Goal: Task Accomplishment & Management: Manage account settings

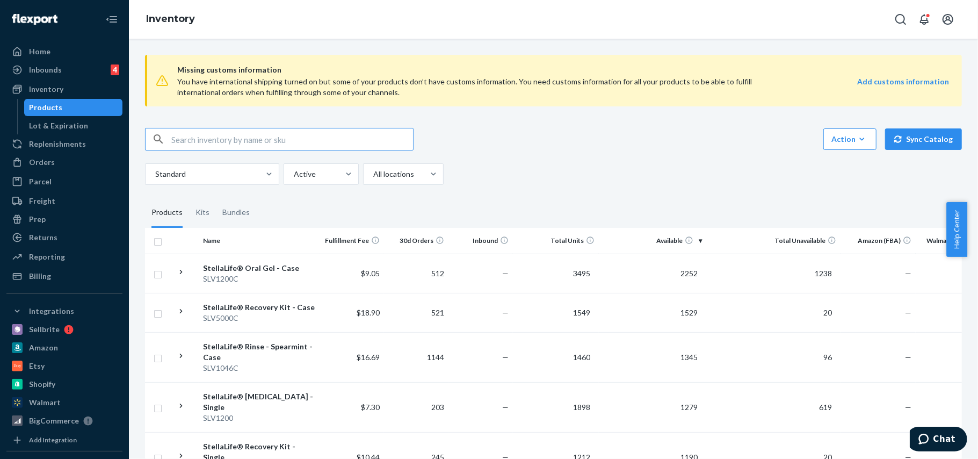
click at [208, 140] on input "text" at bounding box center [292, 138] width 242 height 21
type input "lozenges"
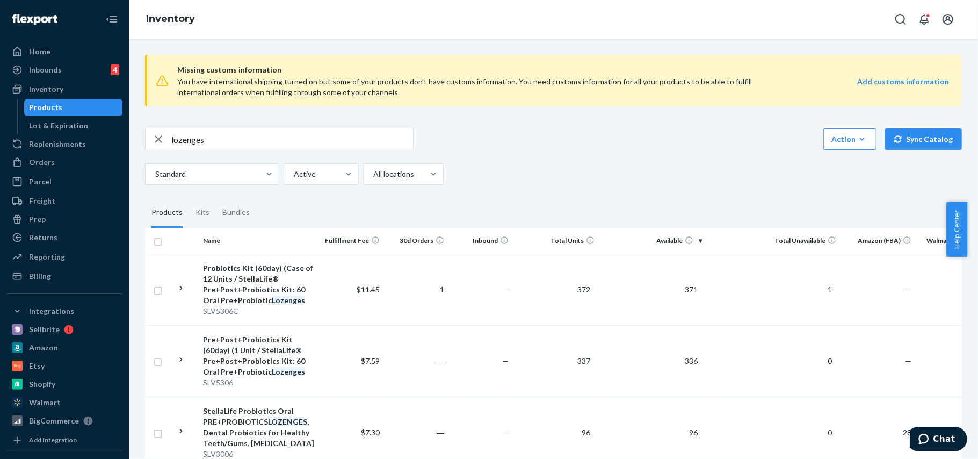
drag, startPoint x: 973, startPoint y: 221, endPoint x: 975, endPoint y: 238, distance: 17.3
click at [975, 238] on div "Help Center" at bounding box center [962, 229] width 32 height 55
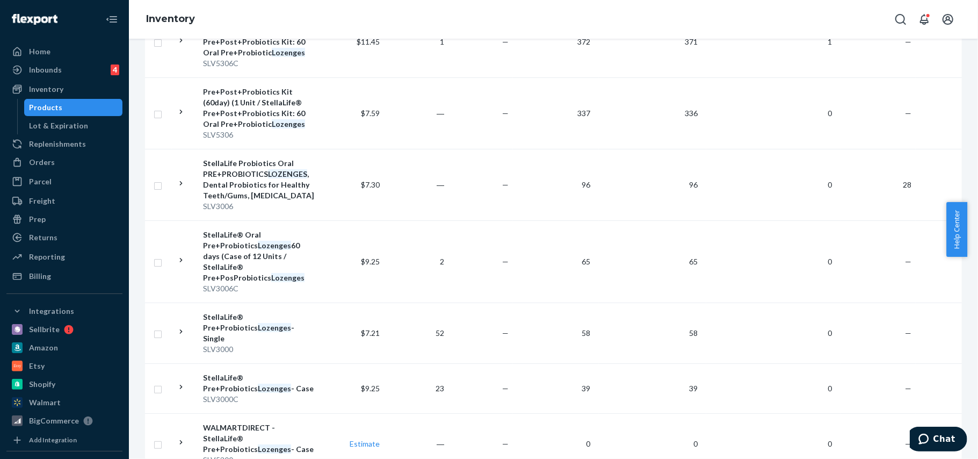
scroll to position [245, 0]
click at [232, 374] on div "StellaLife® Pre+Probiotics Lozenges - Case" at bounding box center [259, 384] width 112 height 21
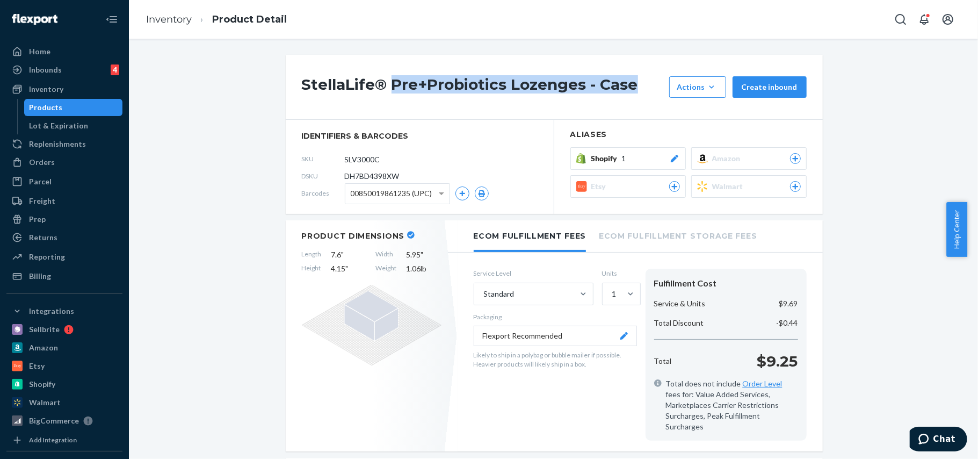
drag, startPoint x: 634, startPoint y: 84, endPoint x: 385, endPoint y: 92, distance: 248.8
click at [385, 92] on h1 "StellaLife® Pre+Probiotics Lozenges - Case" at bounding box center [483, 86] width 362 height 21
copy h1 "Pre+Probiotics Lozenges - Case"
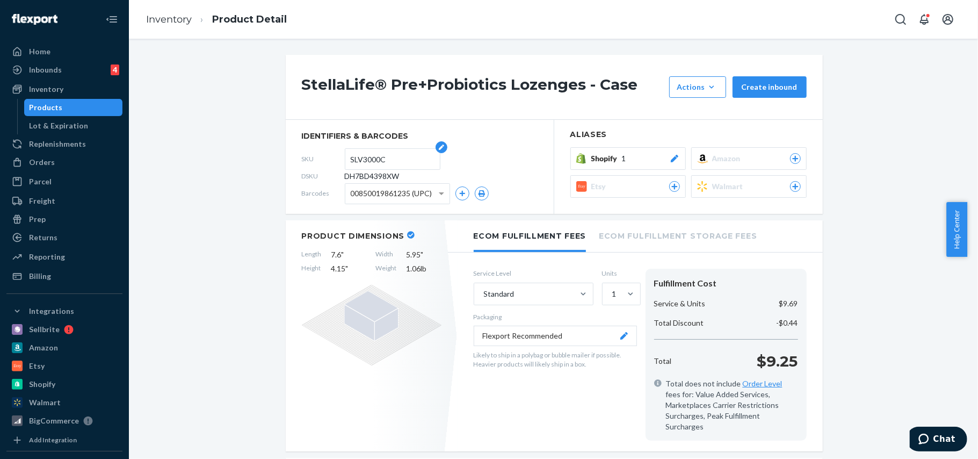
drag, startPoint x: 383, startPoint y: 161, endPoint x: 345, endPoint y: 155, distance: 38.6
click at [351, 155] on input "SLV3000C" at bounding box center [393, 159] width 84 height 20
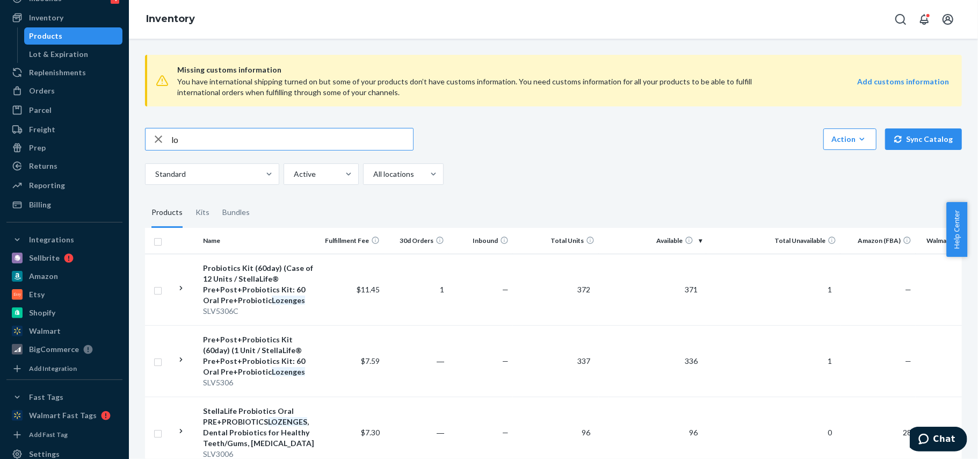
type input "l"
type input "probiotic kit"
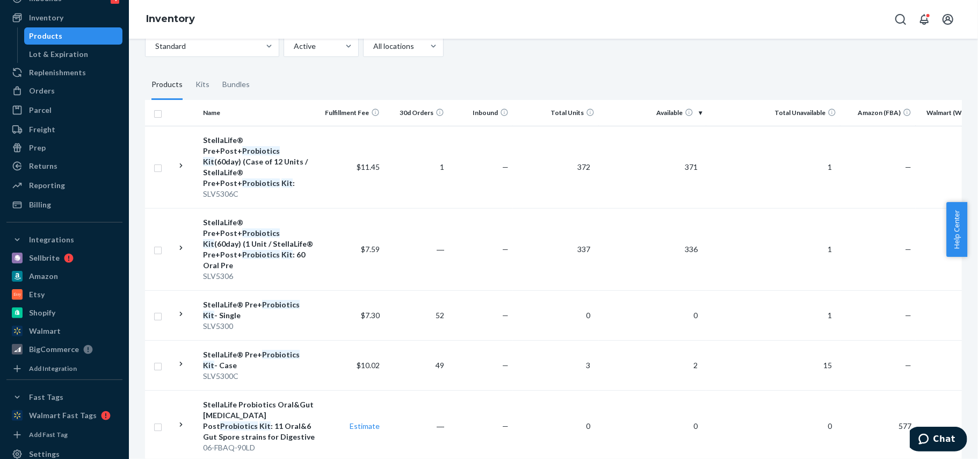
scroll to position [182, 0]
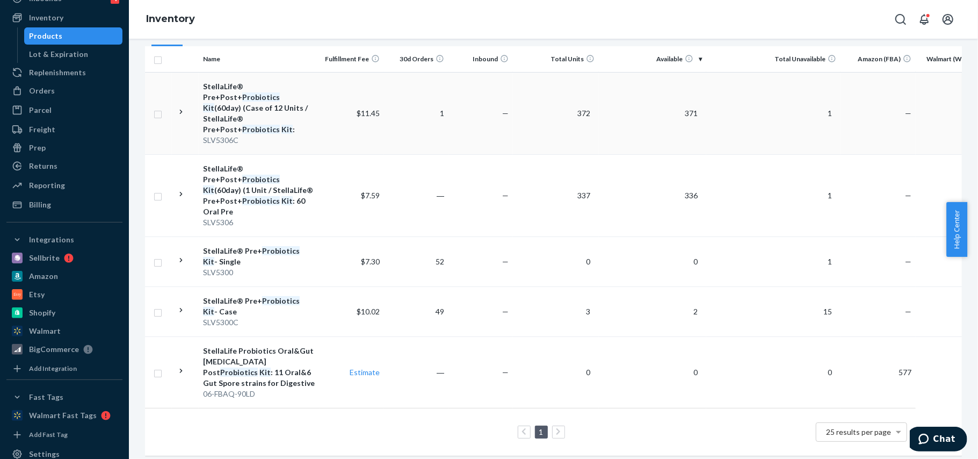
click at [241, 102] on div "StellaLife® Pre+Post+ Probiotics Kit (60day) (Case of 12 Units / StellaLife® Pr…" at bounding box center [259, 108] width 112 height 54
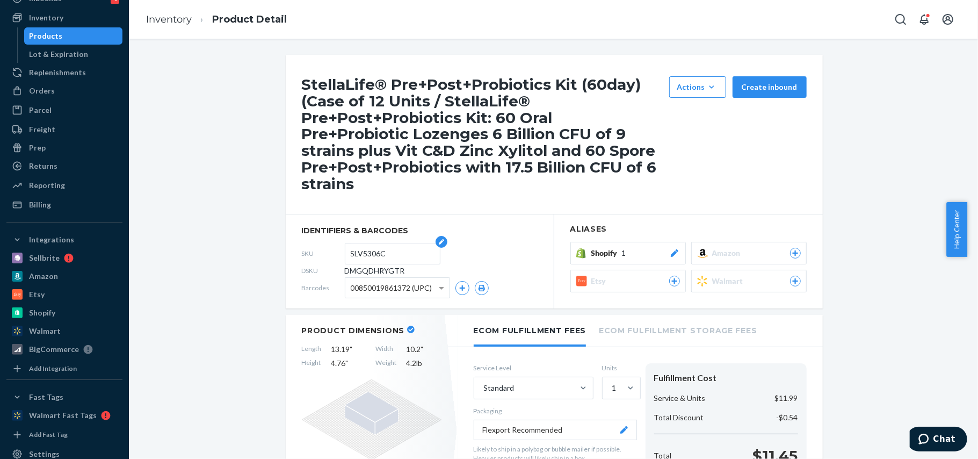
drag, startPoint x: 386, startPoint y: 253, endPoint x: 342, endPoint y: 252, distance: 44.1
click at [345, 252] on form "SLV5306C" at bounding box center [393, 253] width 96 height 21
